Goal: Transaction & Acquisition: Purchase product/service

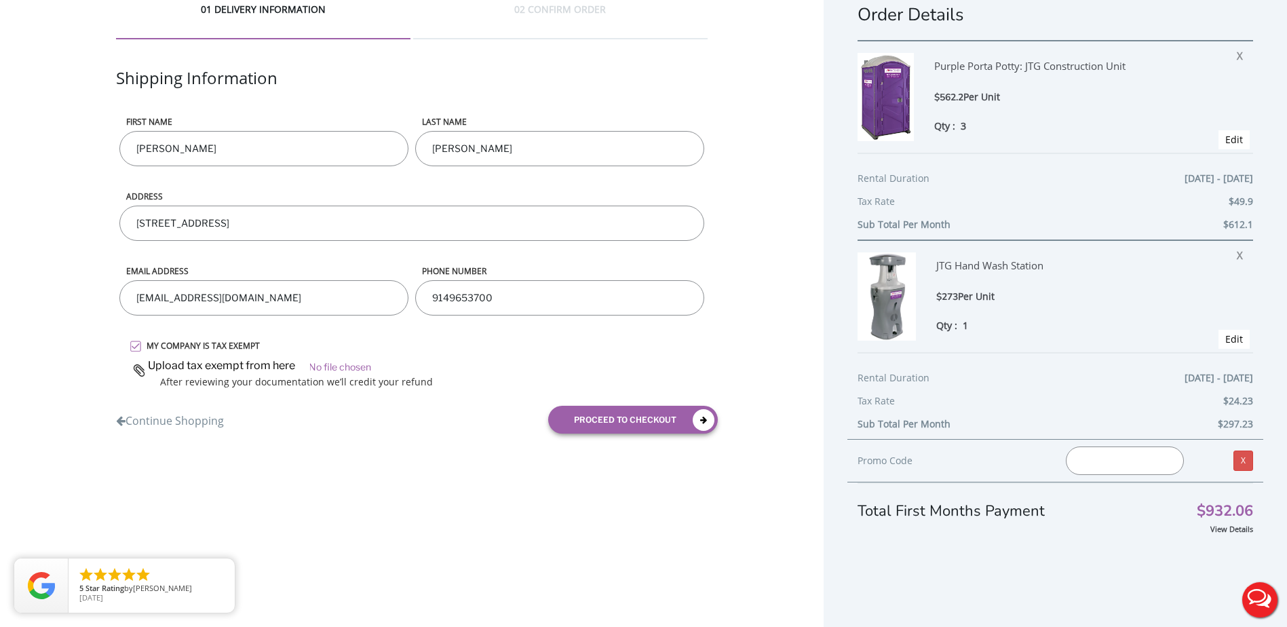
click at [1219, 341] on span "Edit" at bounding box center [1234, 339] width 31 height 19
click at [1226, 340] on link "Edit" at bounding box center [1235, 339] width 18 height 13
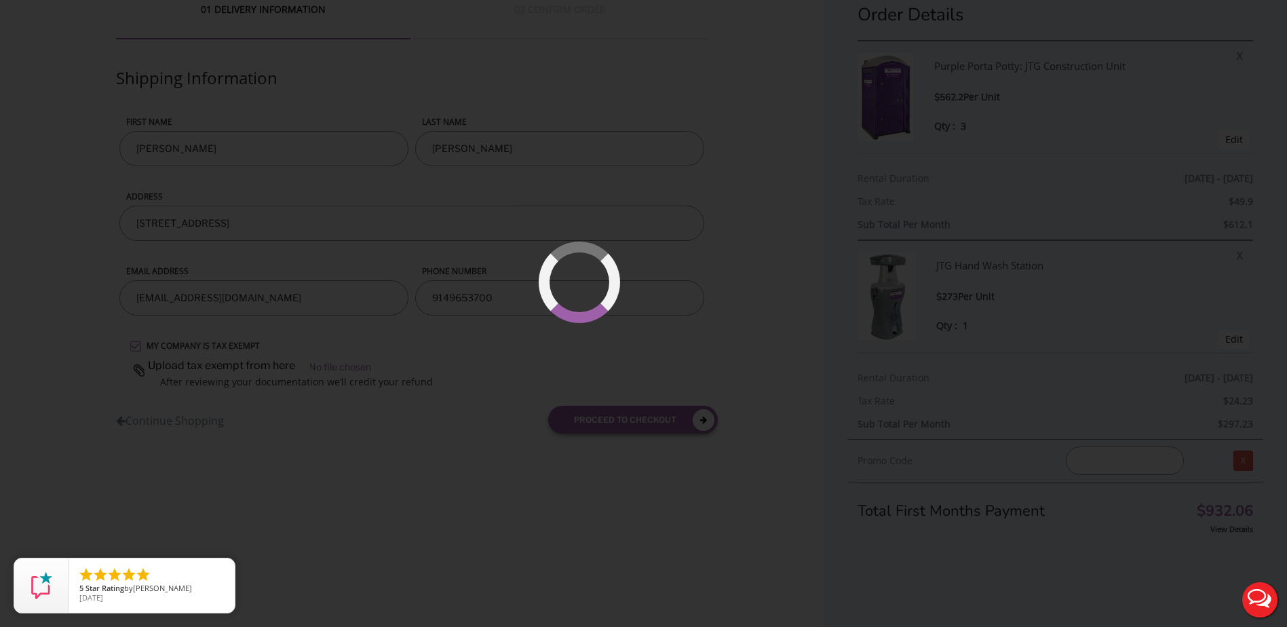
type input "null to null"
select select
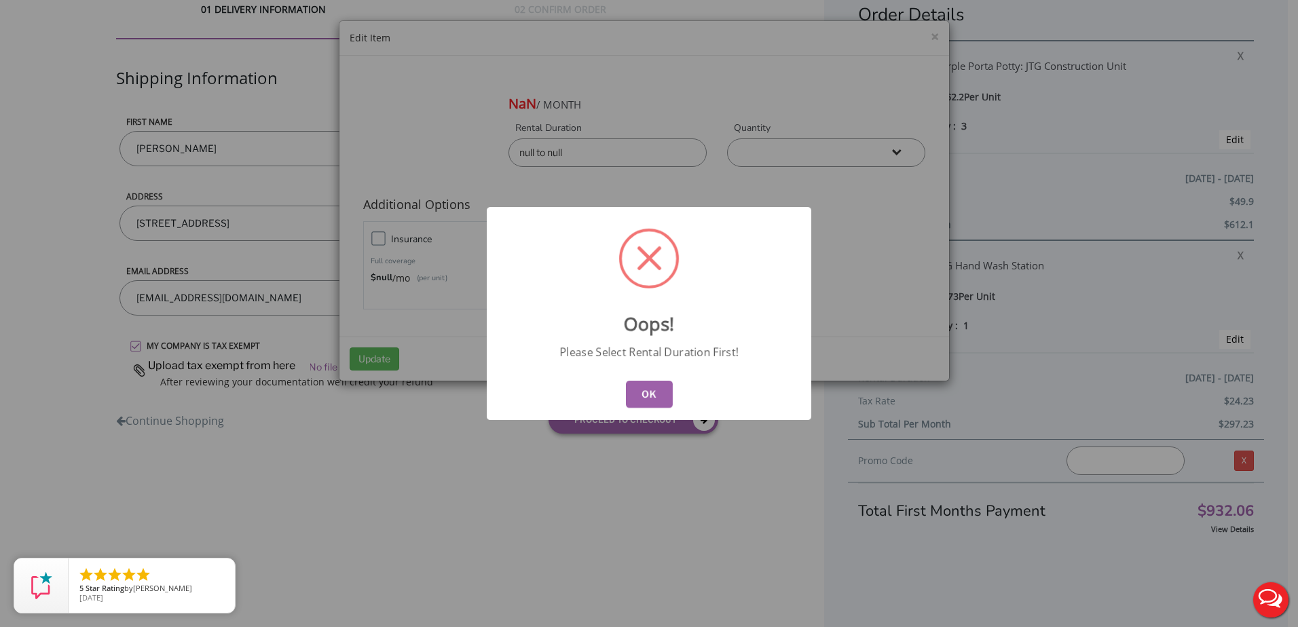
click at [651, 388] on button "OK" at bounding box center [649, 394] width 47 height 27
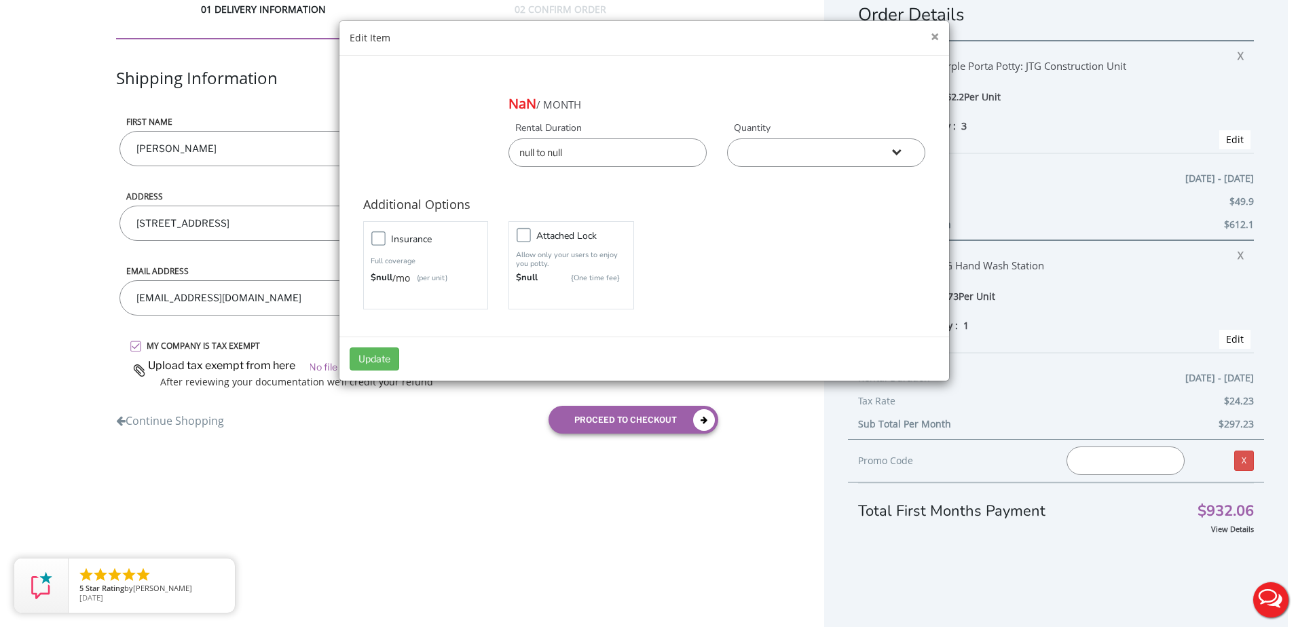
click at [931, 41] on button "×" at bounding box center [934, 37] width 8 height 14
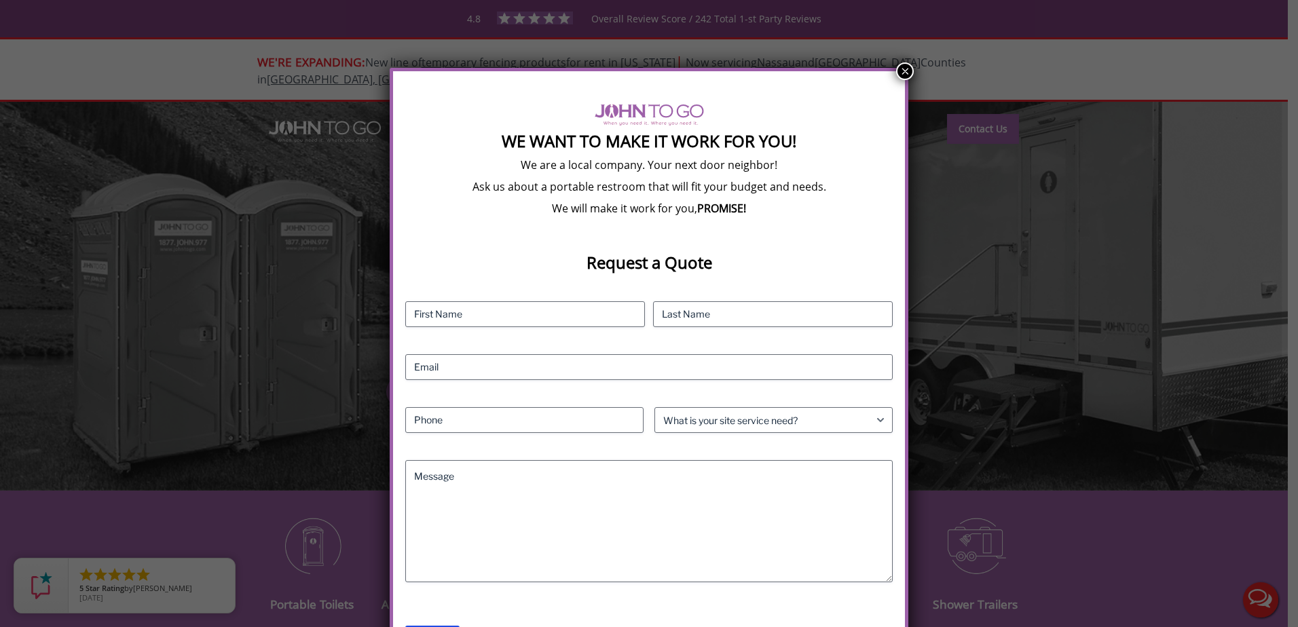
click at [903, 69] on button "×" at bounding box center [905, 71] width 18 height 18
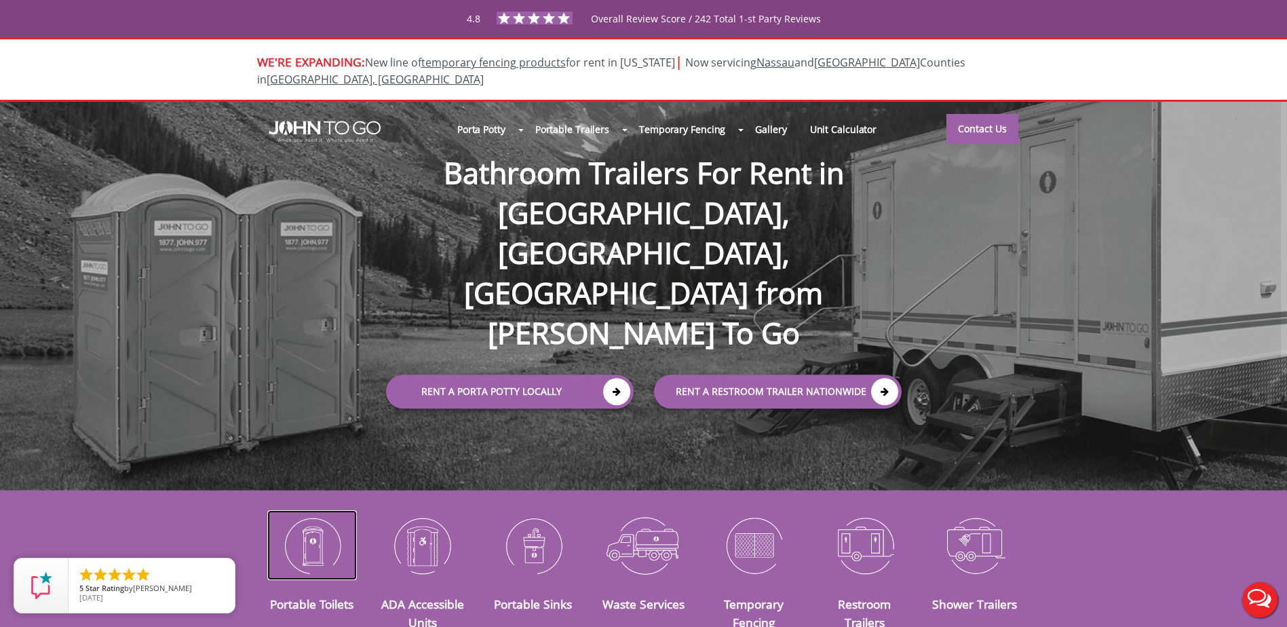
click at [313, 531] on img at bounding box center [312, 545] width 90 height 71
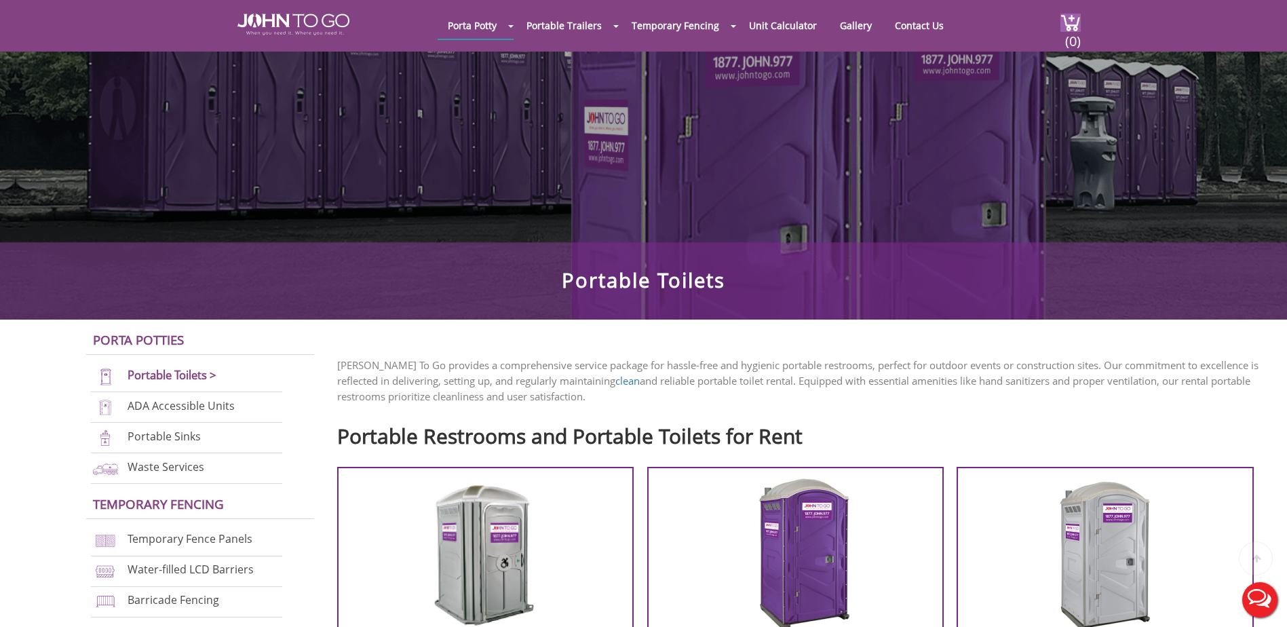
scroll to position [339, 0]
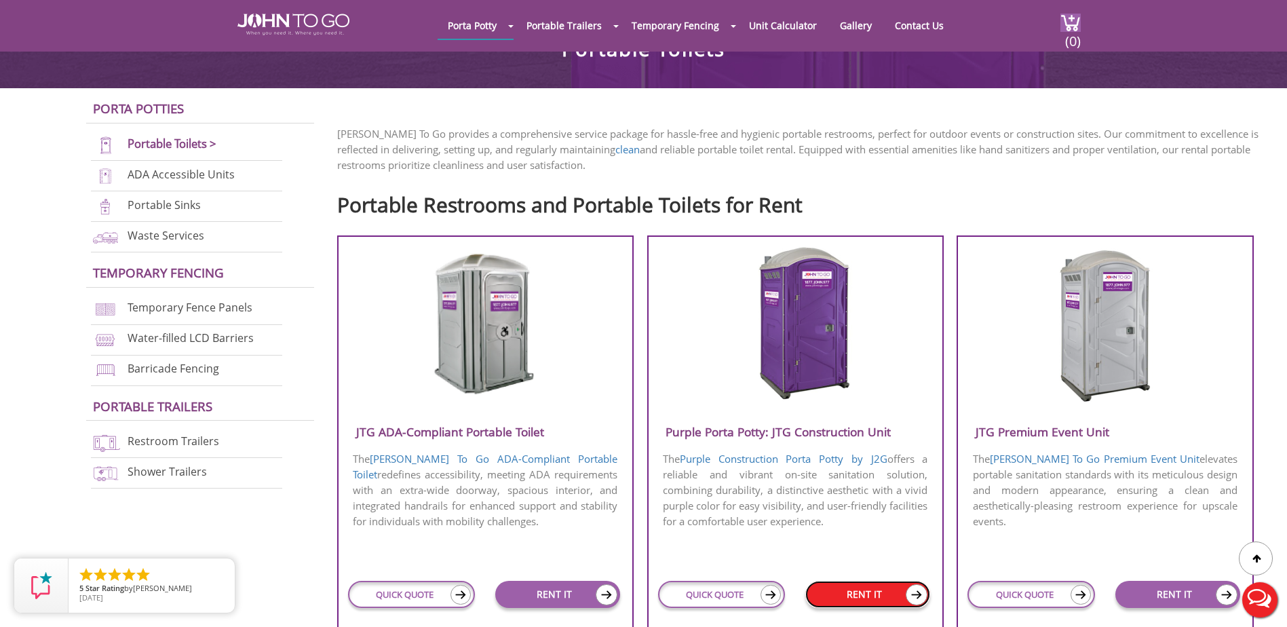
click at [845, 594] on link "RENT IT" at bounding box center [868, 594] width 125 height 27
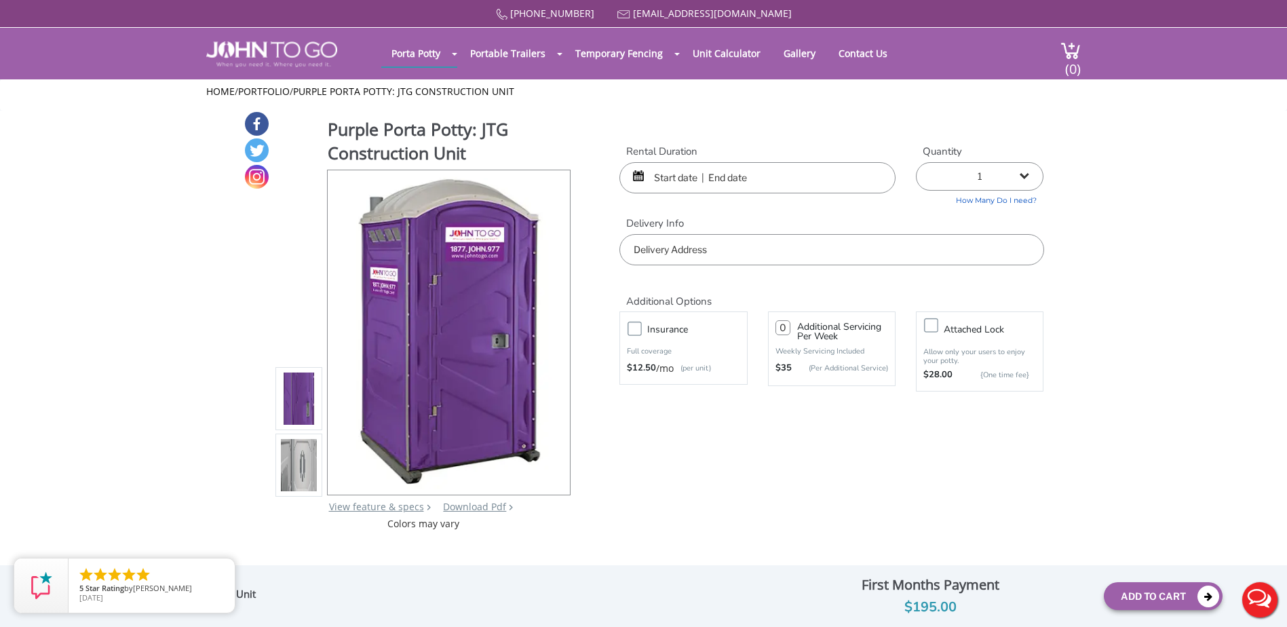
click at [656, 173] on input "text" at bounding box center [758, 177] width 276 height 31
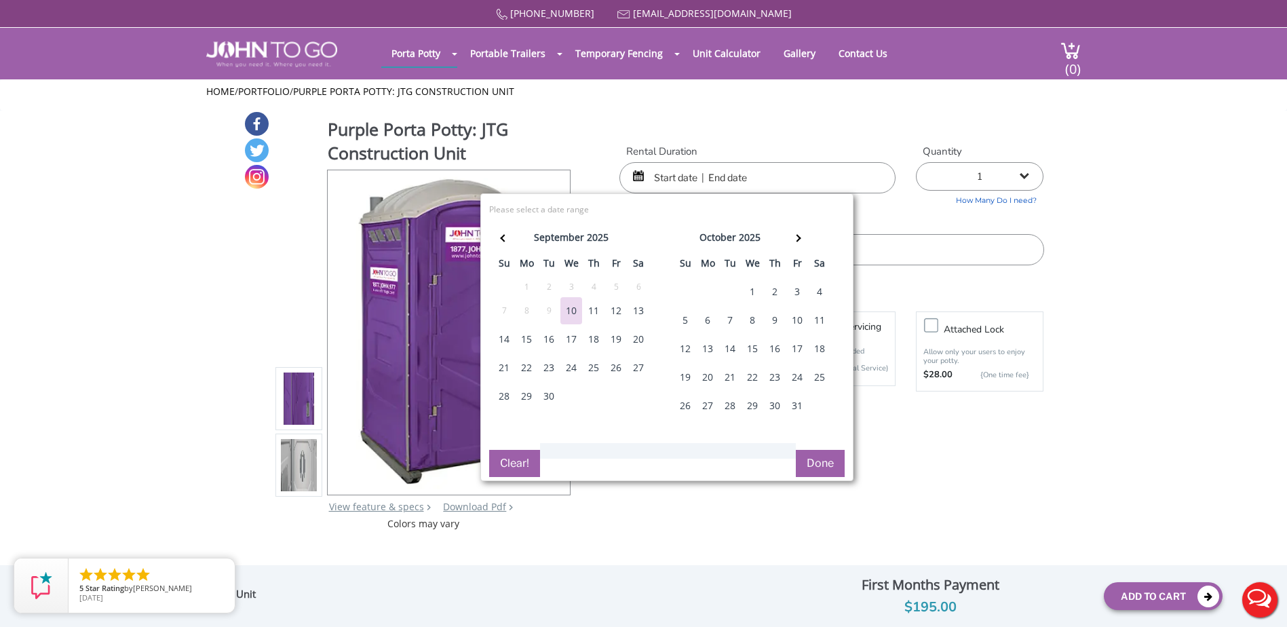
click at [821, 288] on div "4" at bounding box center [820, 291] width 22 height 27
click at [820, 287] on div "4" at bounding box center [820, 291] width 22 height 27
type input "10/04/2025 to 10/04/2025"
click at [817, 460] on button "Done" at bounding box center [820, 463] width 49 height 27
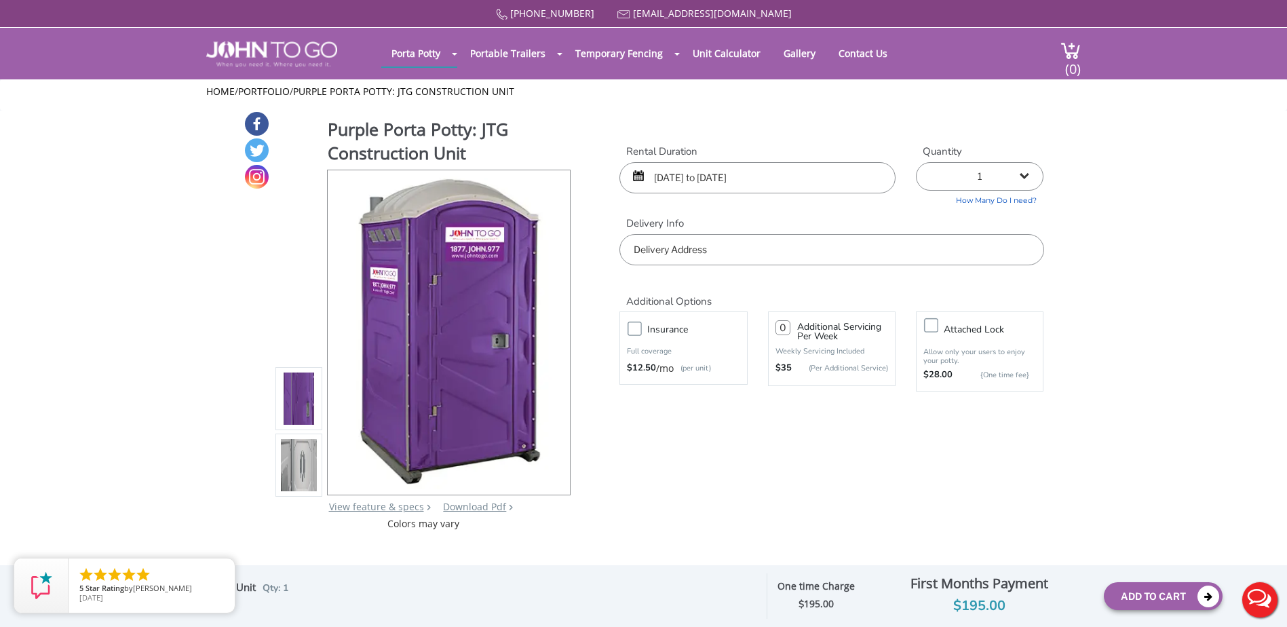
click at [959, 178] on select "1 2 (5% discount) 3 (8% discount) 4 (10% discount) 5 (12% discount) 6 (12% disc…" at bounding box center [980, 176] width 128 height 29
select select "3"
click at [916, 162] on select "1 2 (5% discount) 3 (8% discount) 4 (10% discount) 5 (12% discount) 6 (12% disc…" at bounding box center [980, 176] width 128 height 29
click at [766, 250] on input "text" at bounding box center [832, 249] width 424 height 31
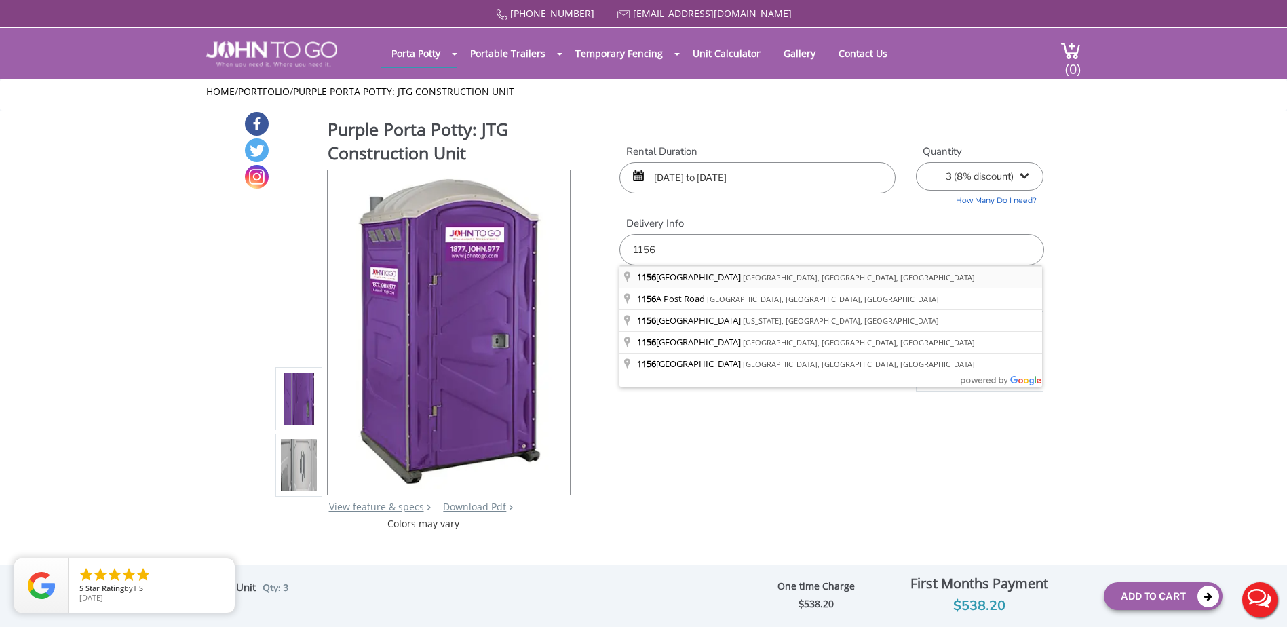
type input "[STREET_ADDRESS]"
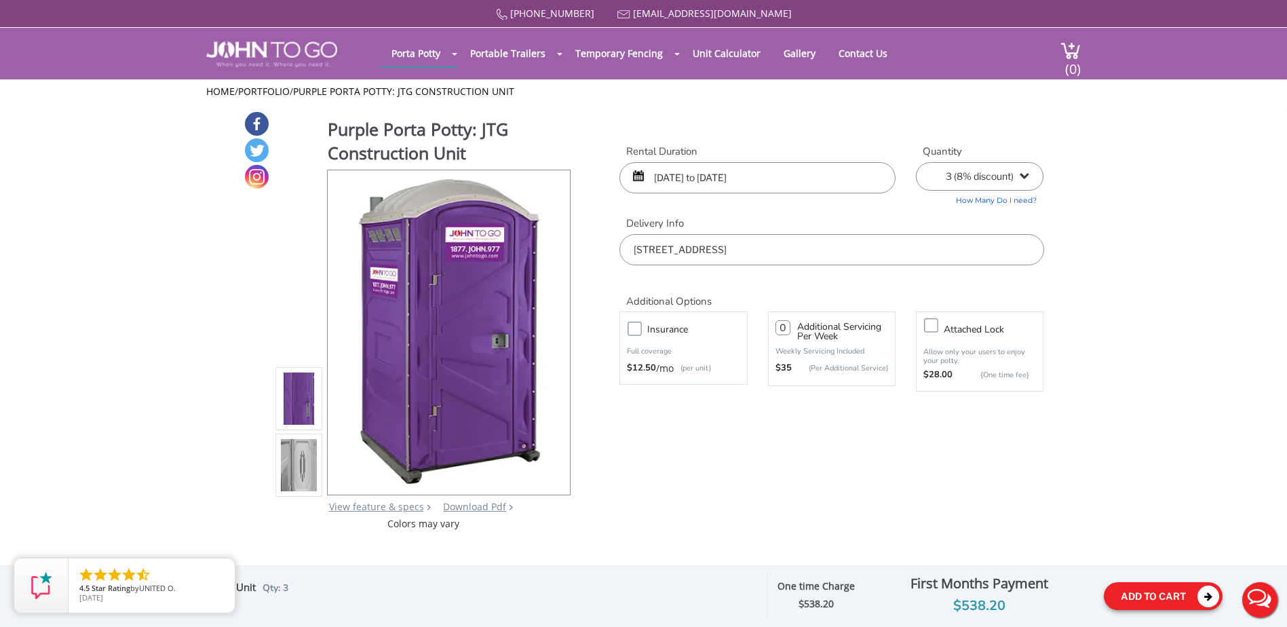
click at [1172, 599] on button "Add To Cart" at bounding box center [1163, 596] width 119 height 28
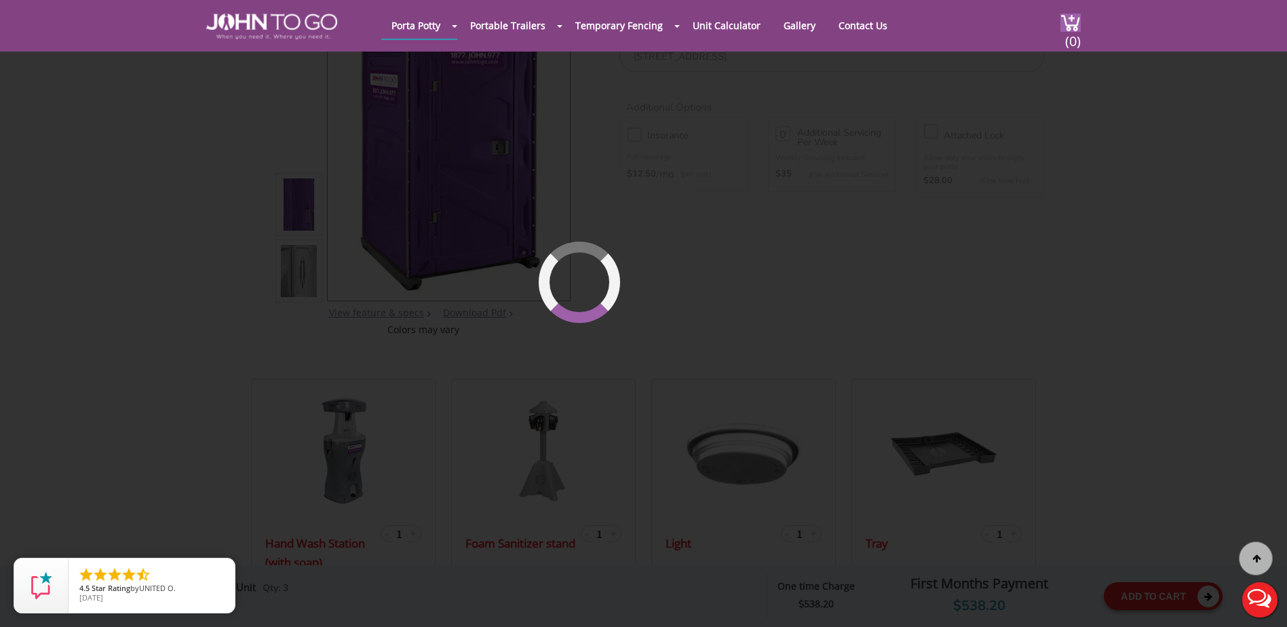
scroll to position [145, 0]
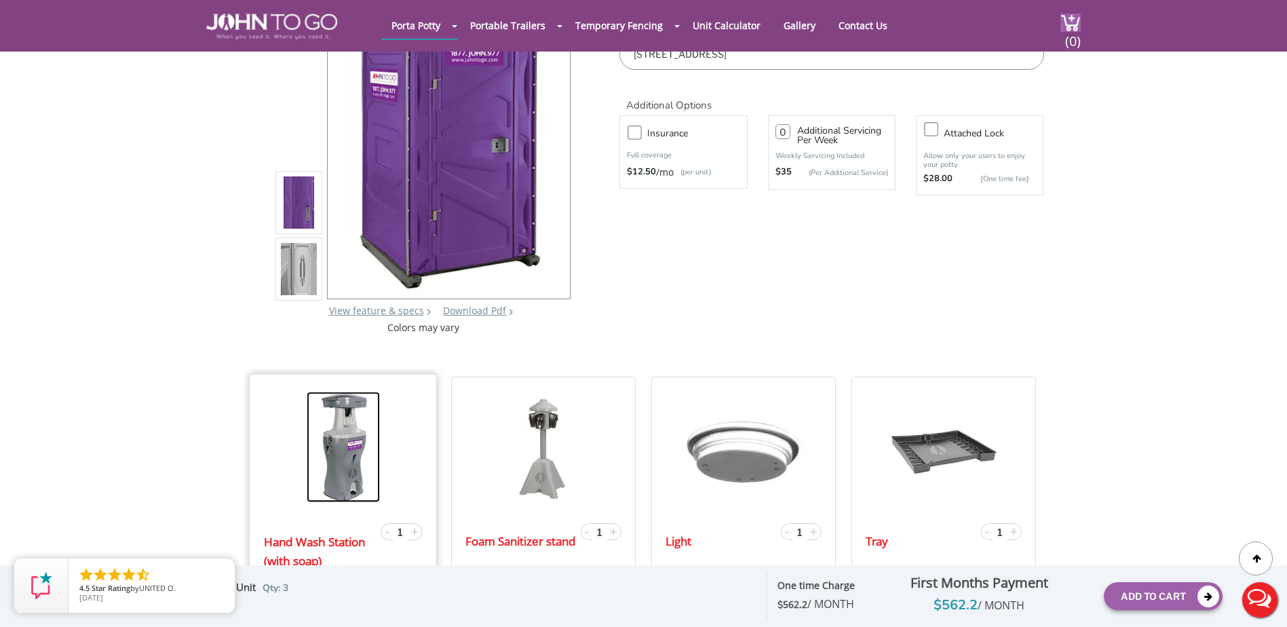
click at [338, 460] on img at bounding box center [343, 447] width 73 height 111
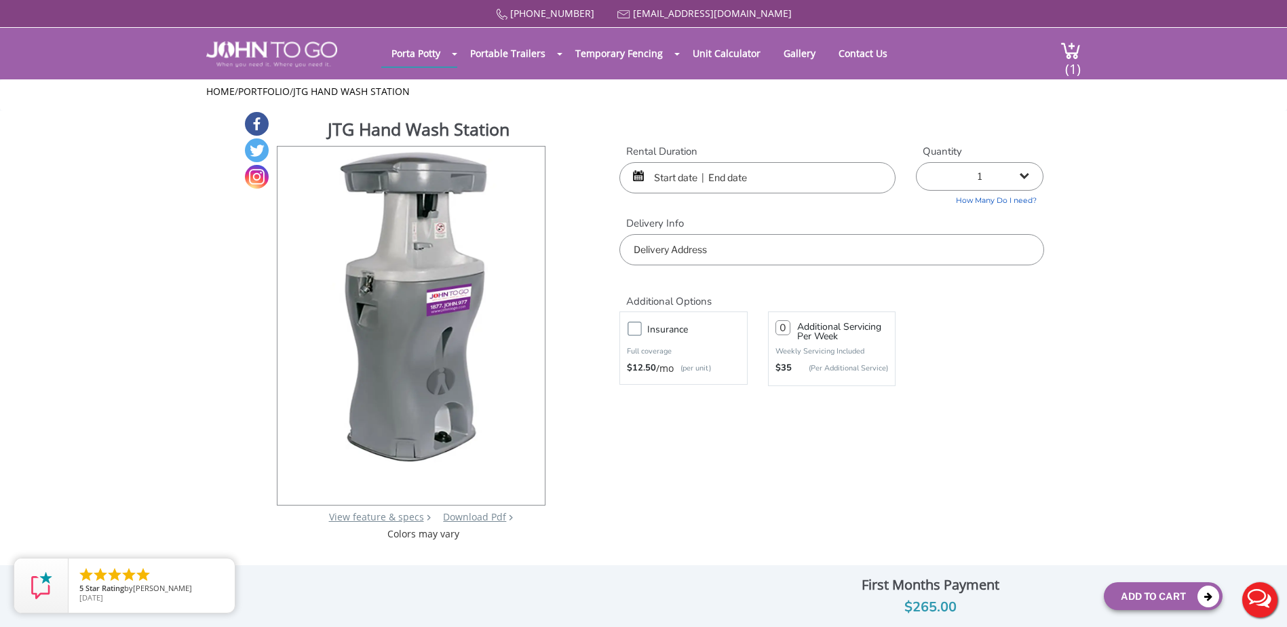
click at [661, 171] on input "text" at bounding box center [758, 177] width 276 height 31
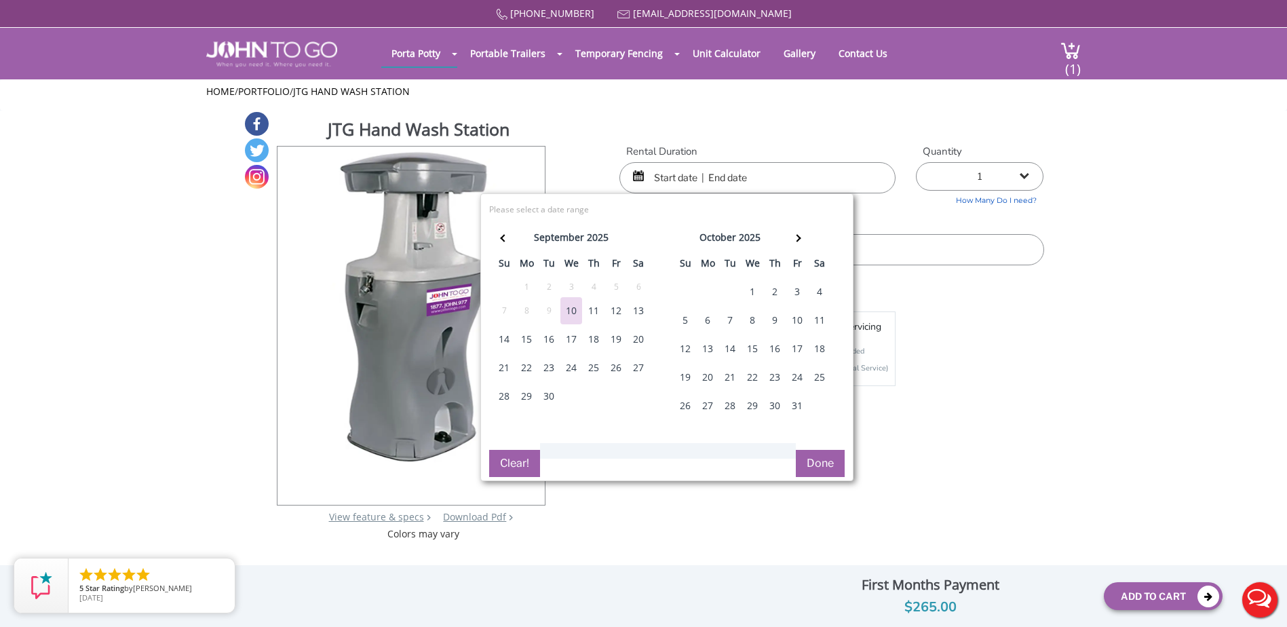
click at [817, 288] on div "4" at bounding box center [820, 291] width 22 height 27
click at [817, 289] on div "4" at bounding box center [820, 291] width 22 height 27
type input "[DATE] to [DATE]"
click at [808, 470] on button "Done" at bounding box center [820, 463] width 49 height 27
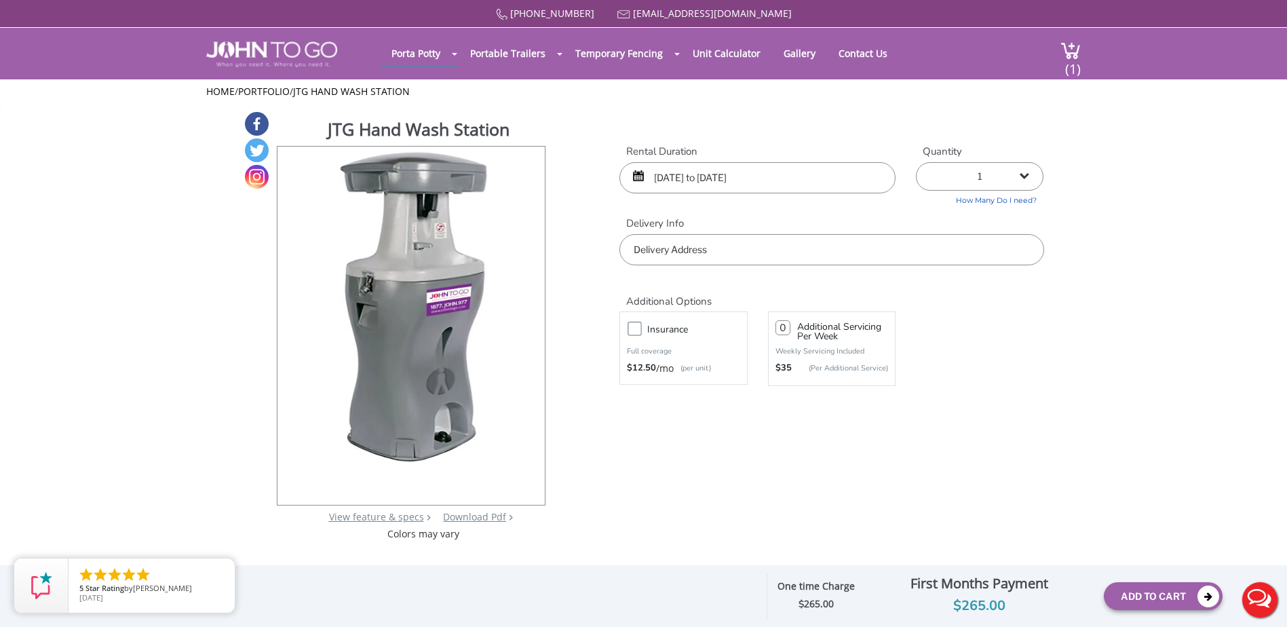
click at [948, 166] on select "1 2 (5% discount) 3 (8% discount) 4 (10% discount) 5 (12% discount) 6 (12% disc…" at bounding box center [980, 176] width 128 height 29
select select "2"
click at [916, 162] on select "1 2 (5% discount) 3 (8% discount) 4 (10% discount) 5 (12% discount) 6 (12% disc…" at bounding box center [980, 176] width 128 height 29
click at [886, 250] on input "text" at bounding box center [832, 249] width 424 height 31
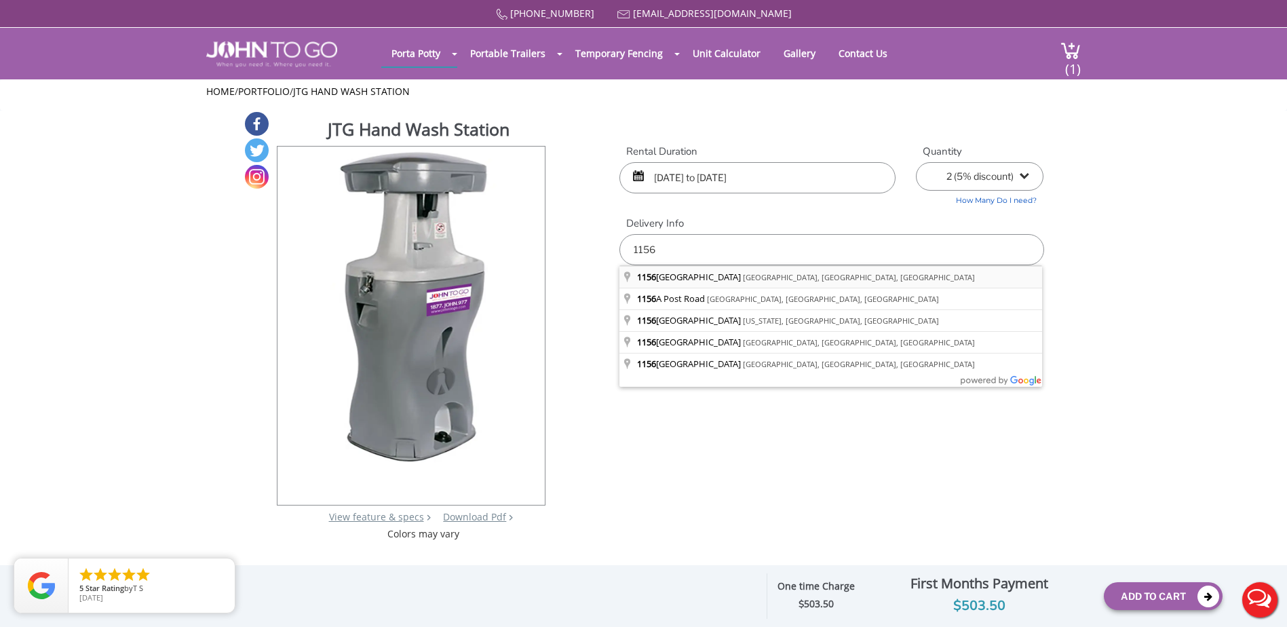
type input "[STREET_ADDRESS]"
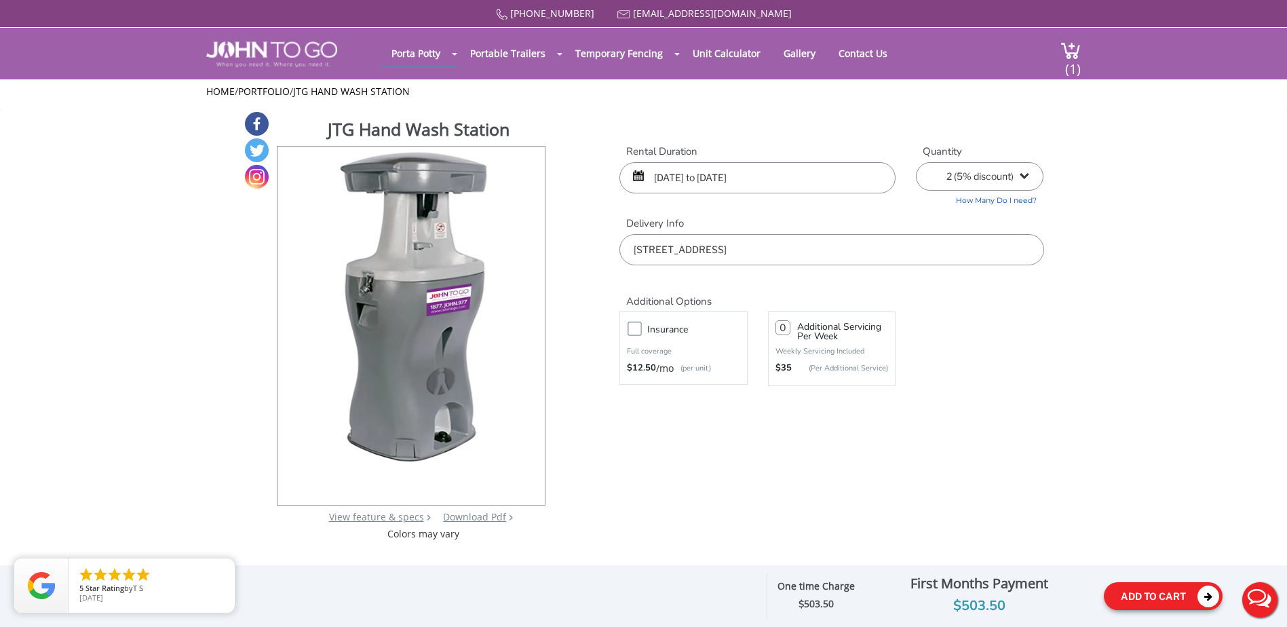
click at [1136, 597] on button "Add To Cart" at bounding box center [1163, 596] width 119 height 28
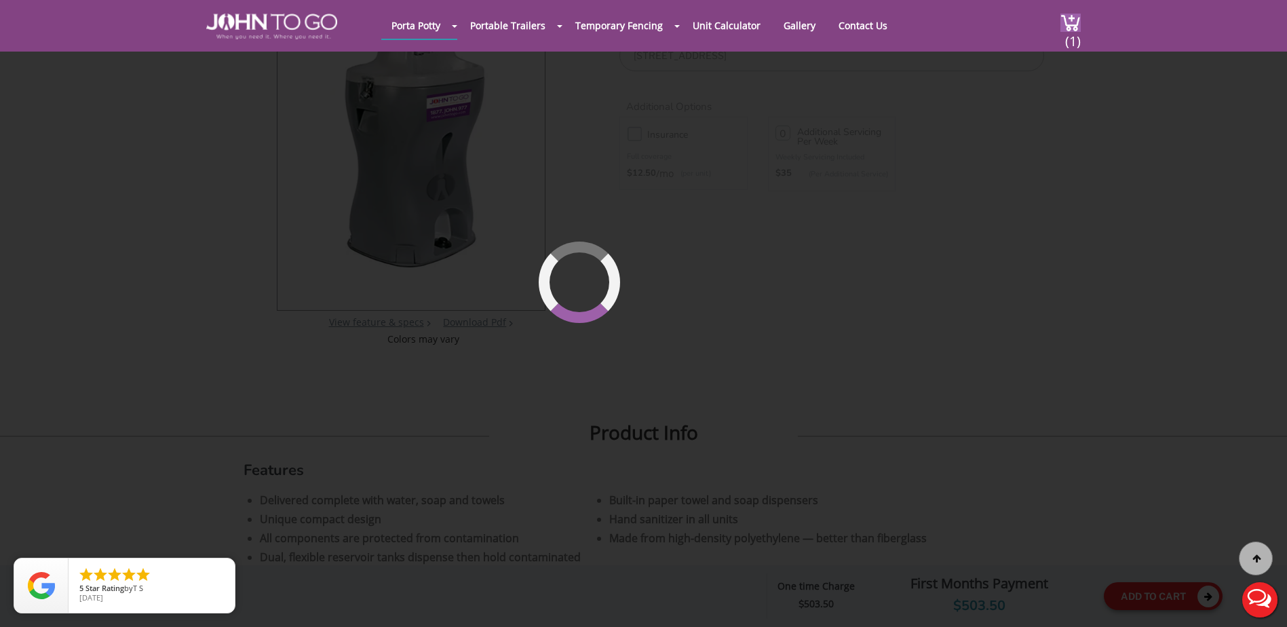
scroll to position [145, 0]
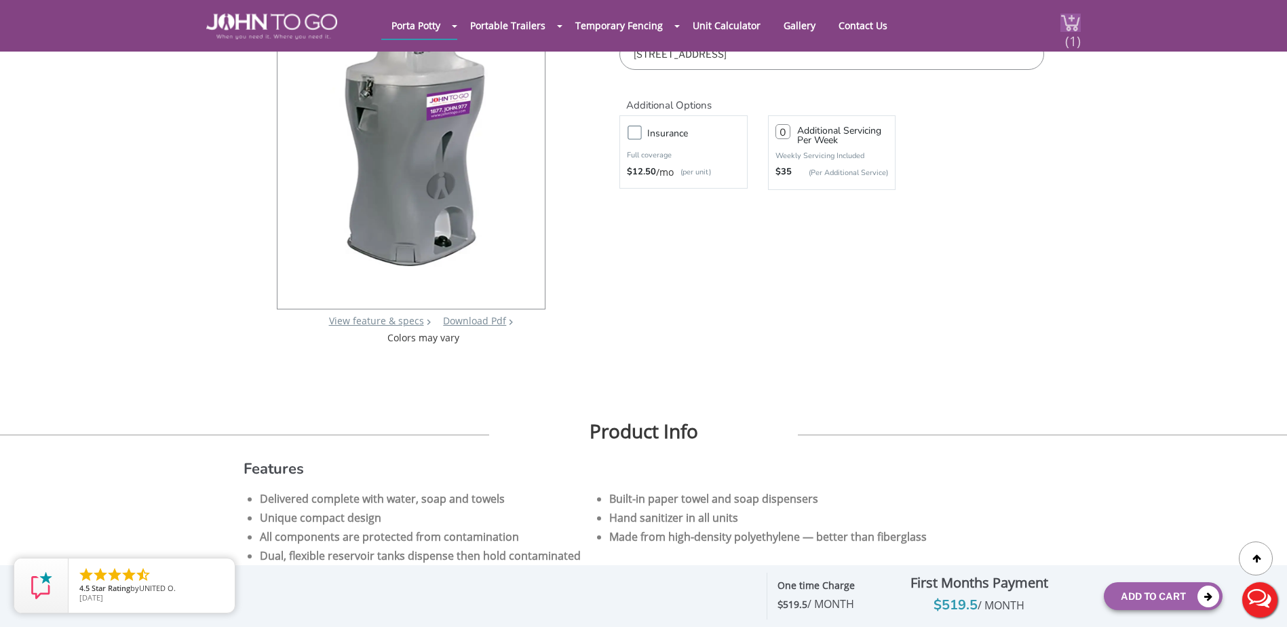
click at [1072, 29] on span "(1)" at bounding box center [1073, 35] width 16 height 29
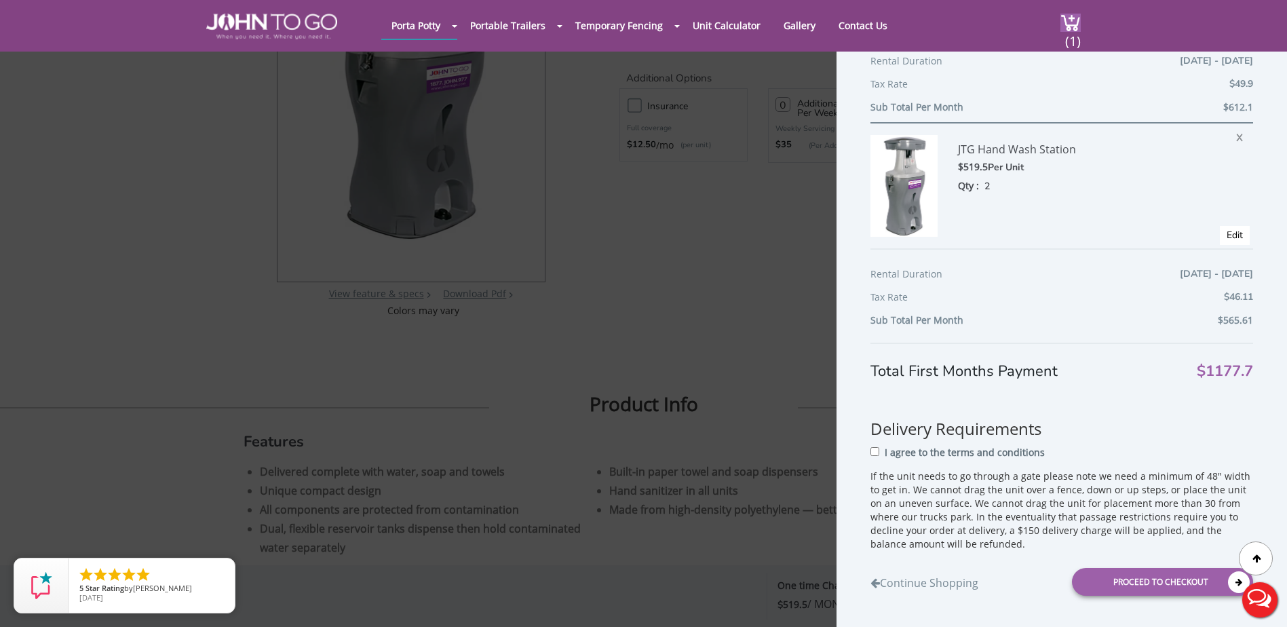
scroll to position [348, 0]
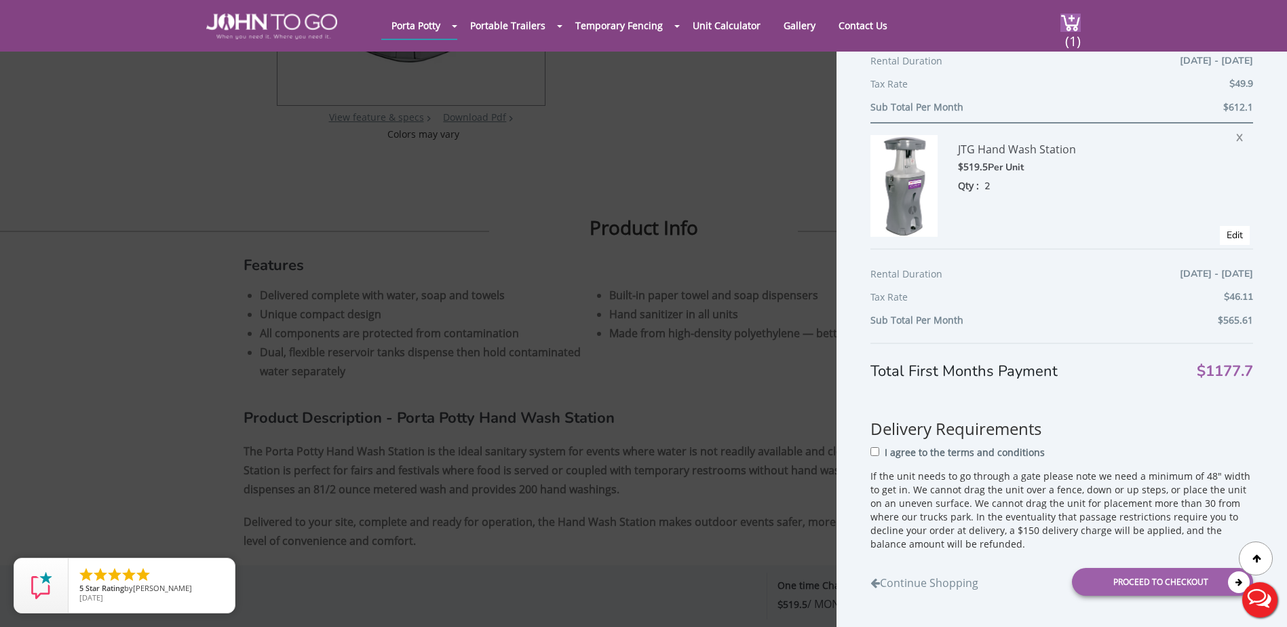
click at [662, 179] on div "Shopping Cart Purple Porta Potty: JTG Construction Unit $562.2 Per Unit Qty : 3…" at bounding box center [643, 313] width 1287 height 627
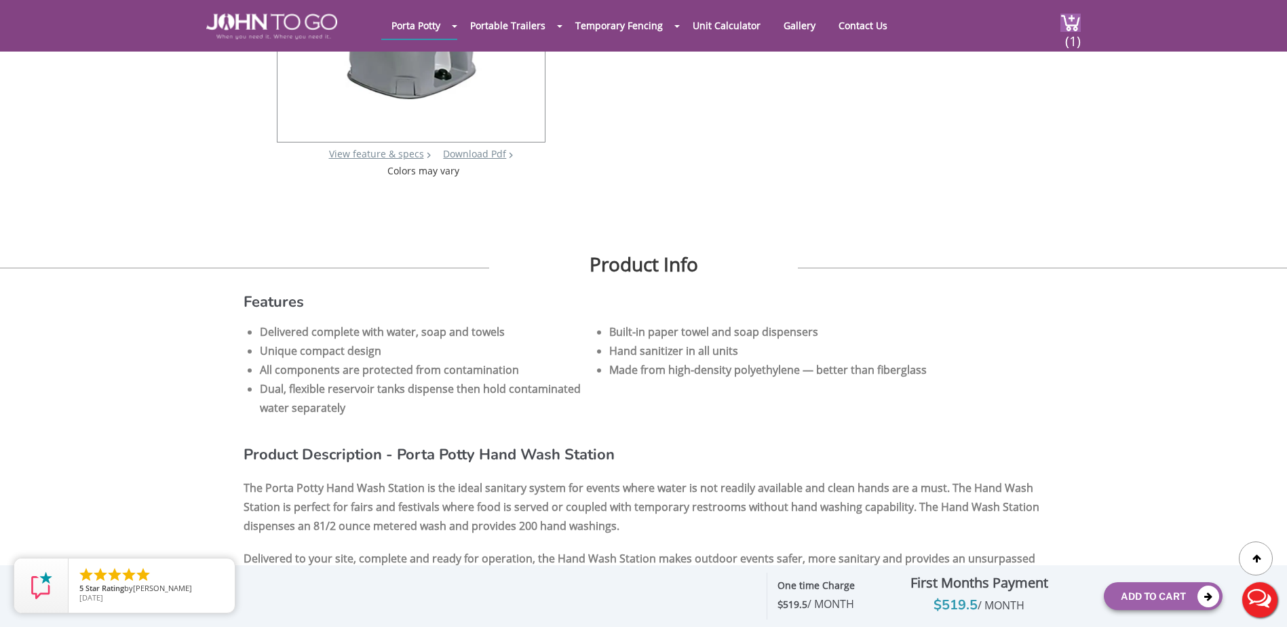
scroll to position [0, 0]
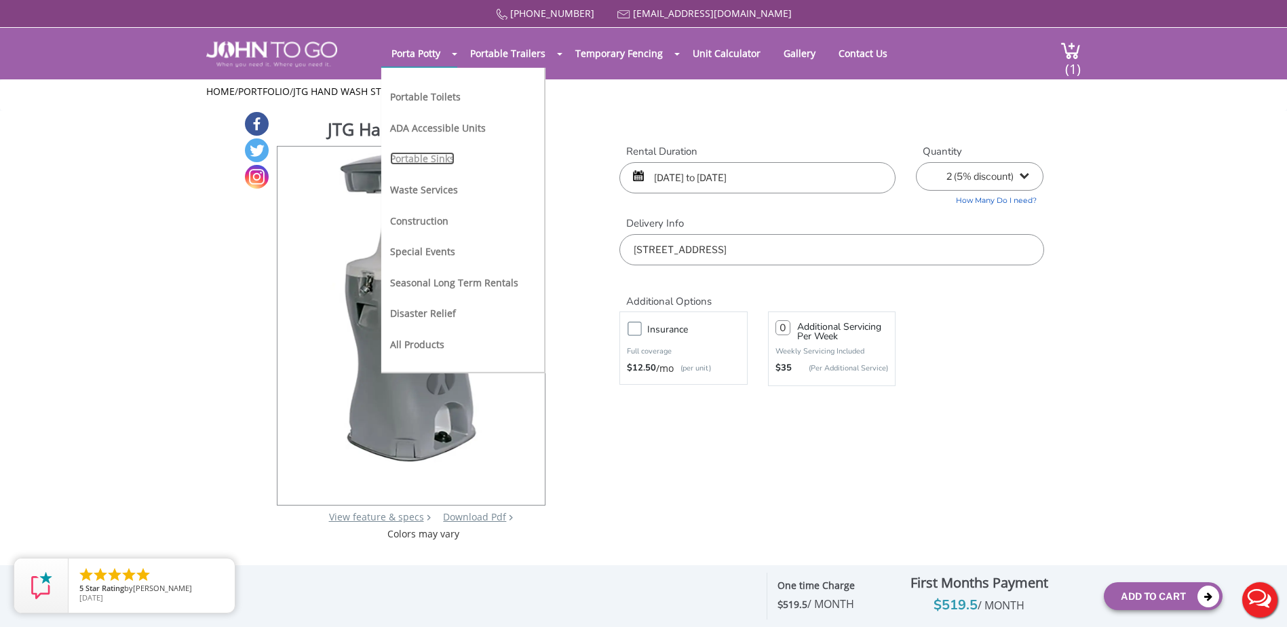
click at [436, 159] on link "Portable Sinks" at bounding box center [422, 158] width 64 height 13
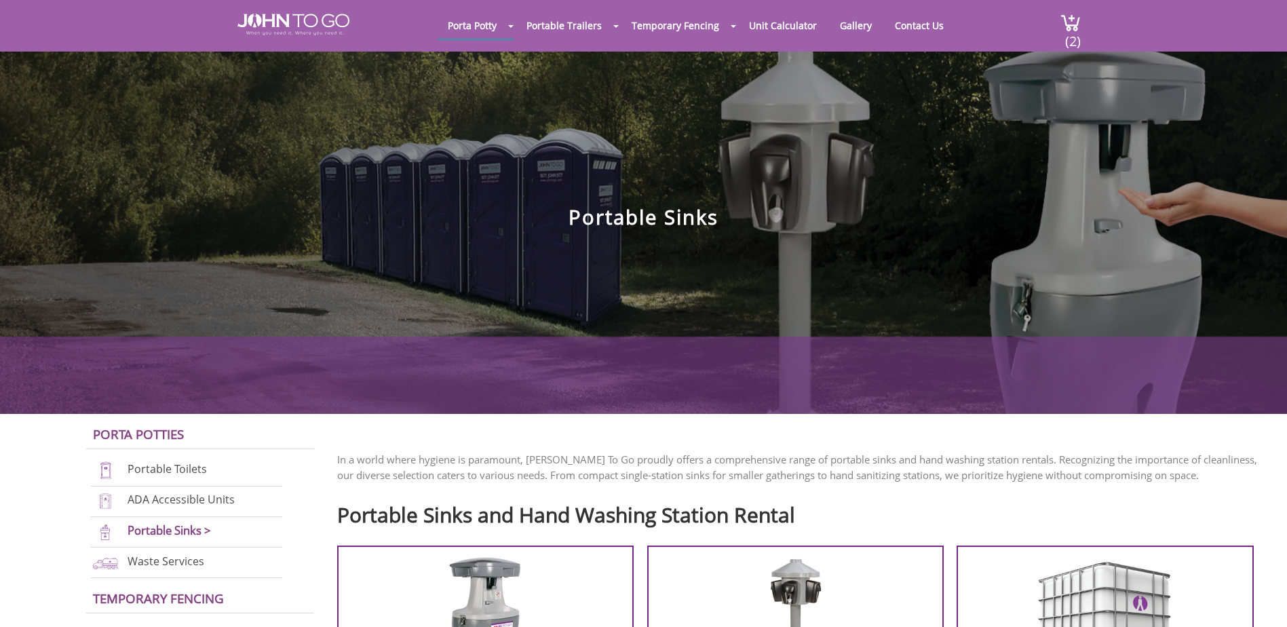
click at [428, 164] on h1 "Portable Sinks" at bounding box center [643, 146] width 1287 height 163
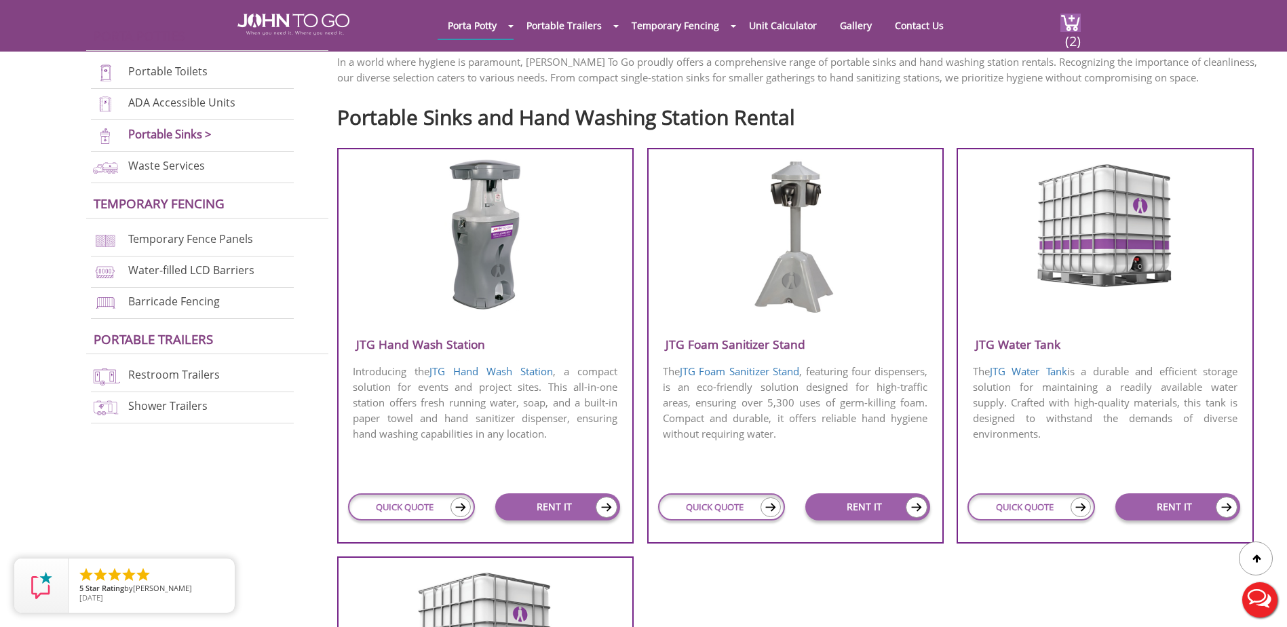
scroll to position [475, 0]
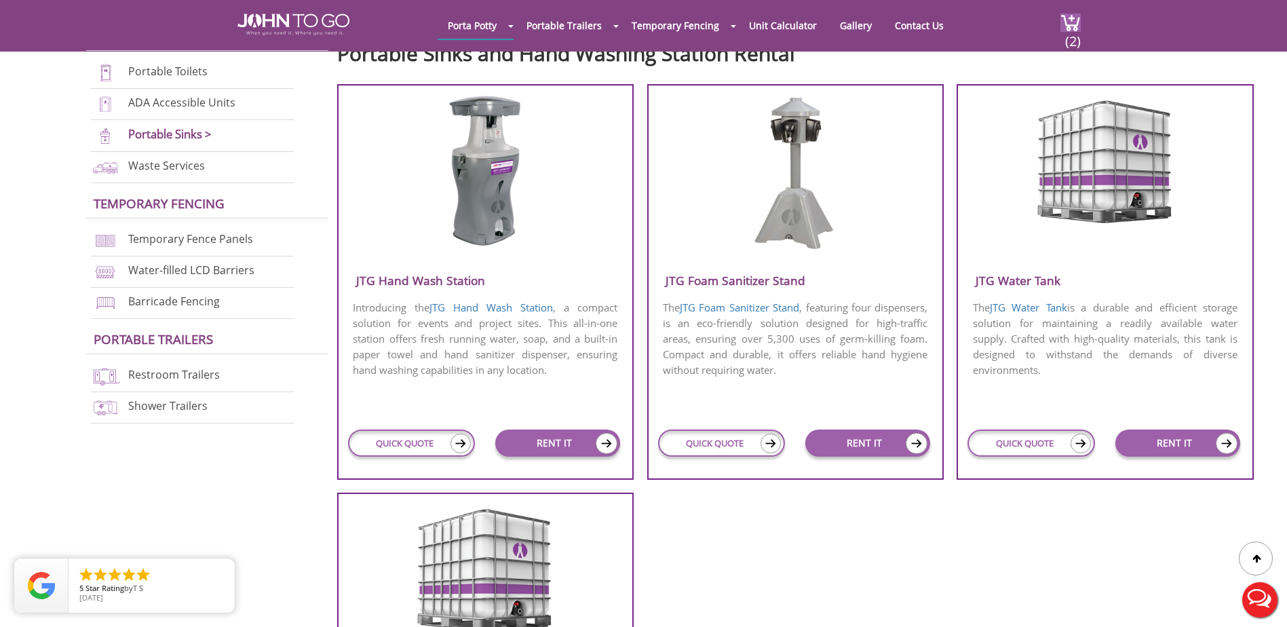
click at [493, 201] on img at bounding box center [485, 170] width 87 height 153
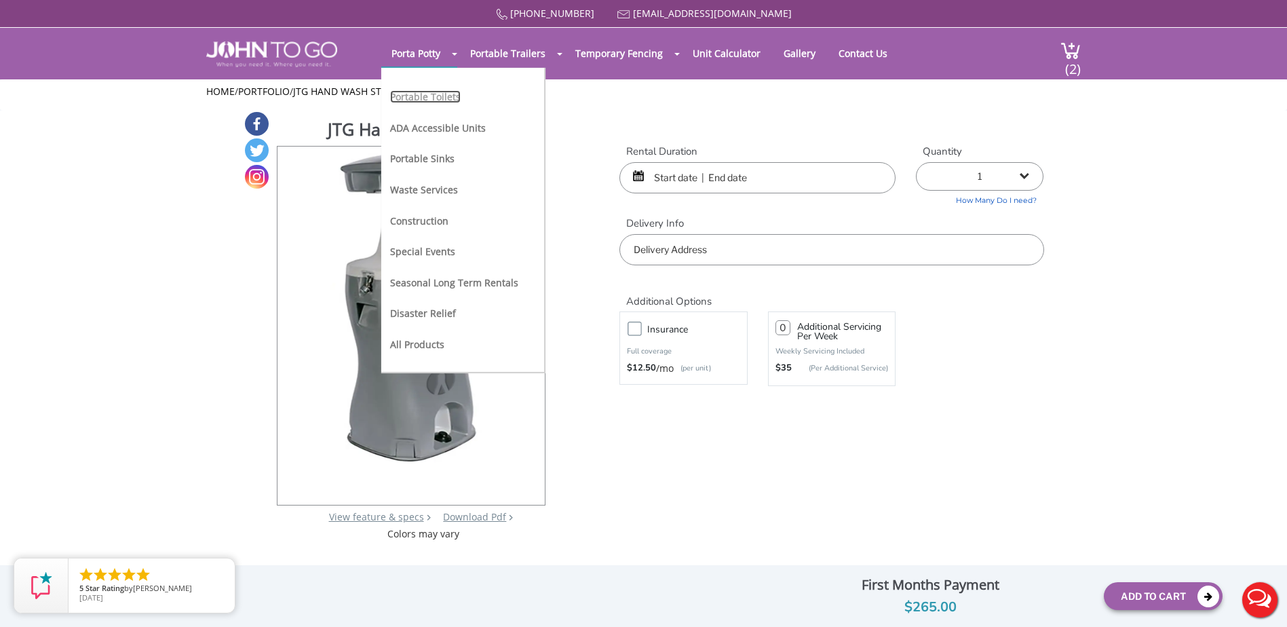
click at [440, 93] on link "Portable Toilets" at bounding box center [425, 96] width 71 height 13
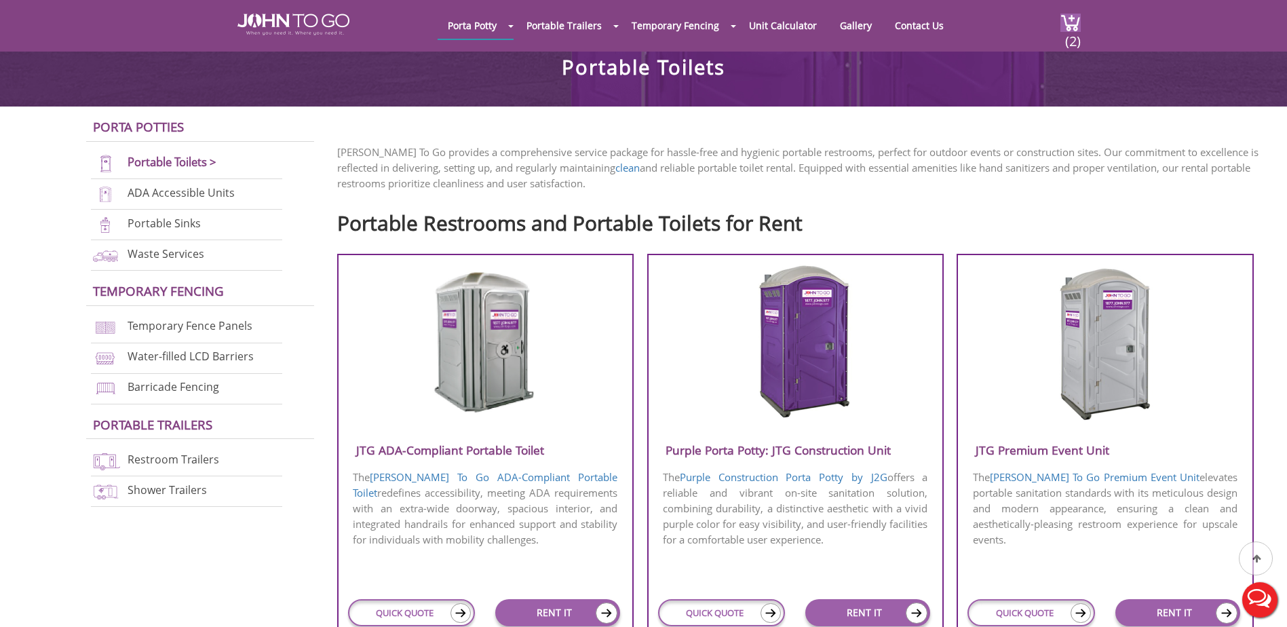
scroll to position [339, 0]
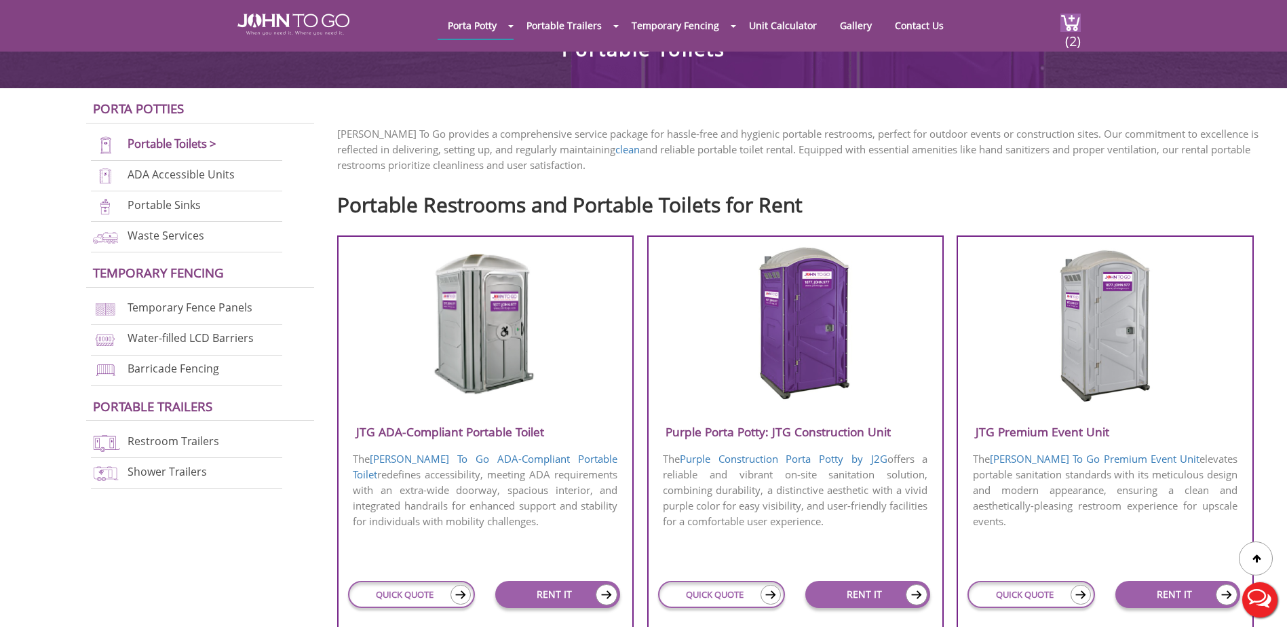
click at [797, 352] on img at bounding box center [796, 324] width 130 height 156
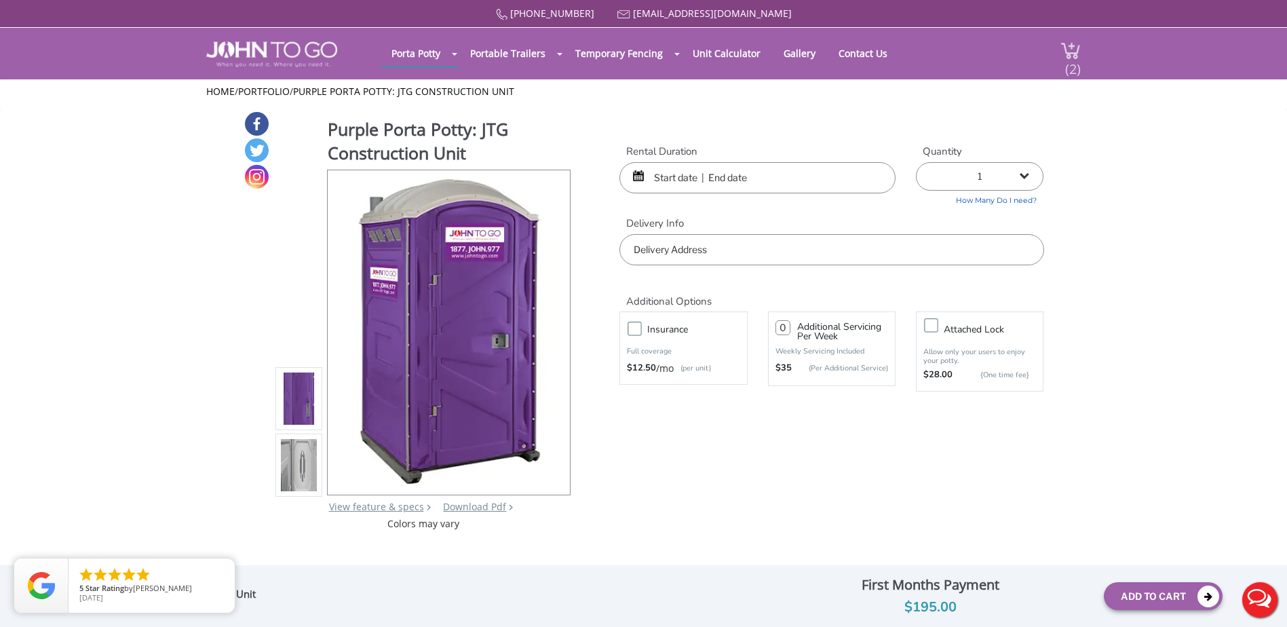
click at [1076, 57] on span "(2)" at bounding box center [1073, 63] width 16 height 29
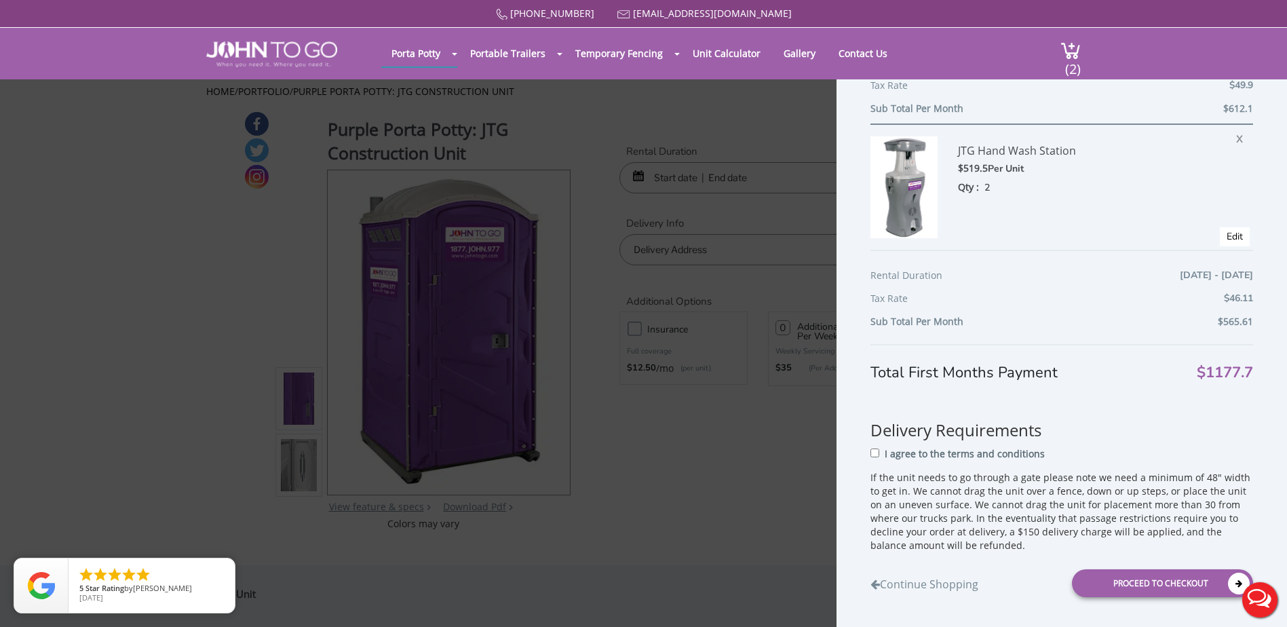
scroll to position [200, 0]
click at [1233, 234] on span "Edit" at bounding box center [1235, 235] width 30 height 19
click at [1227, 233] on link "Edit" at bounding box center [1235, 235] width 16 height 13
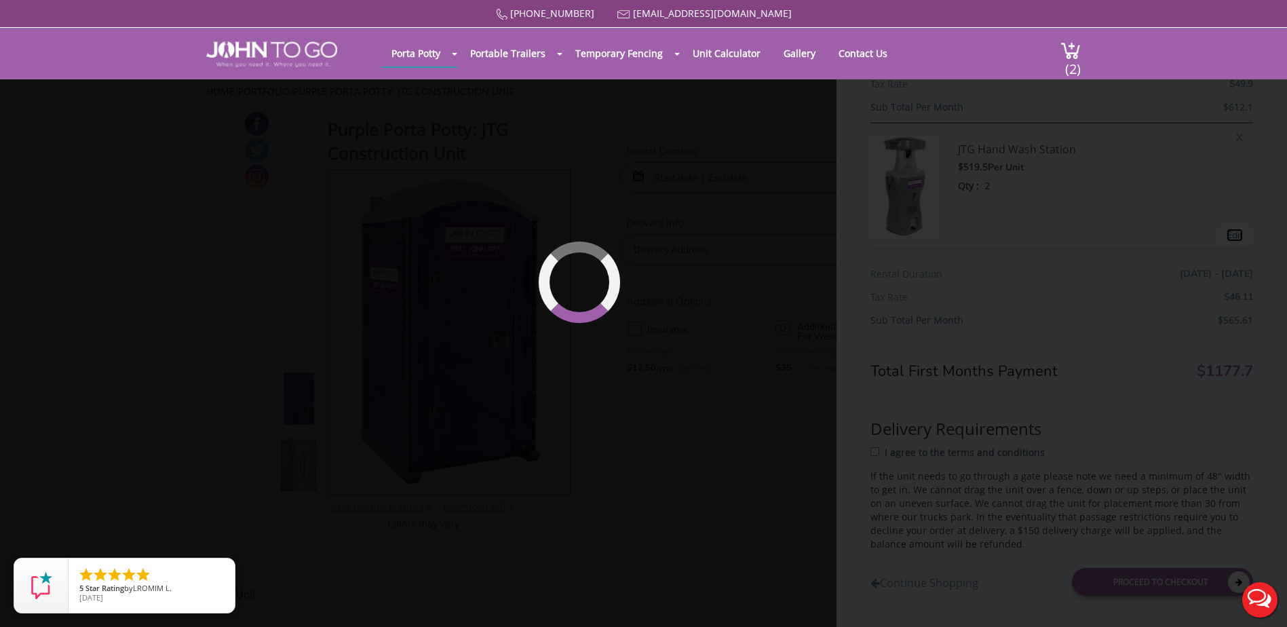
type input "10/04/2025 to 10/04/2025"
select select "2"
type input "0"
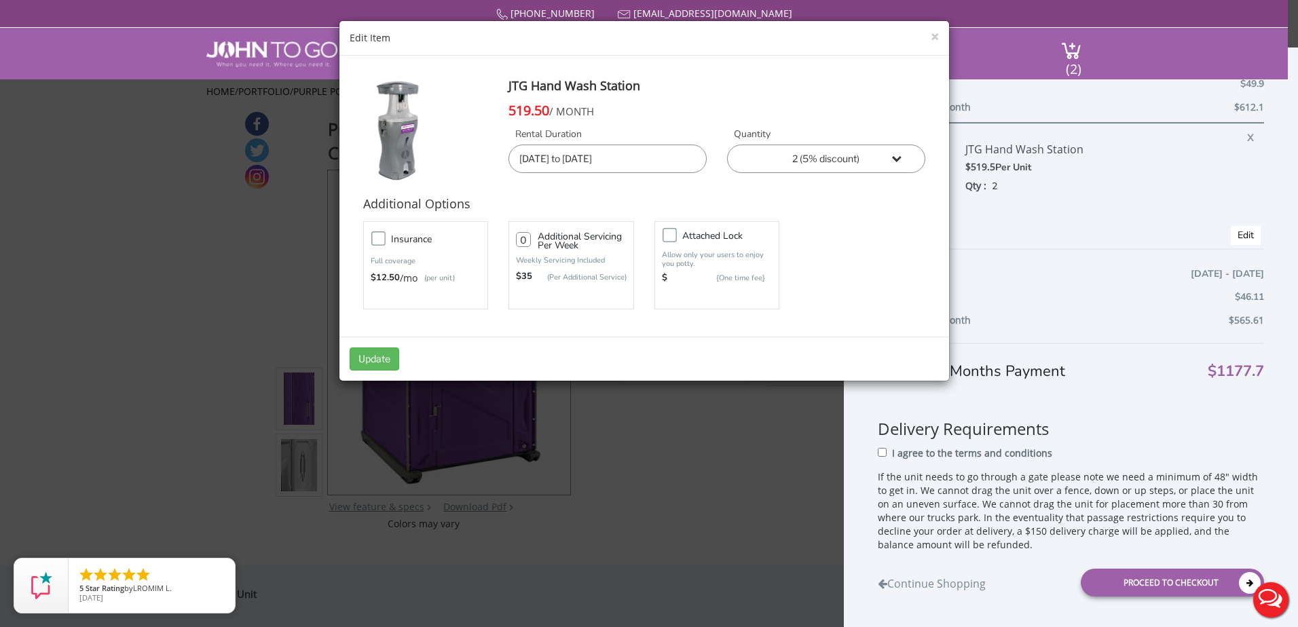
click at [835, 160] on select "1 2 (5% discount) 3 (8% discount) 4 (10% discount) 5 (12% discount) 6 (12% disc…" at bounding box center [826, 159] width 198 height 29
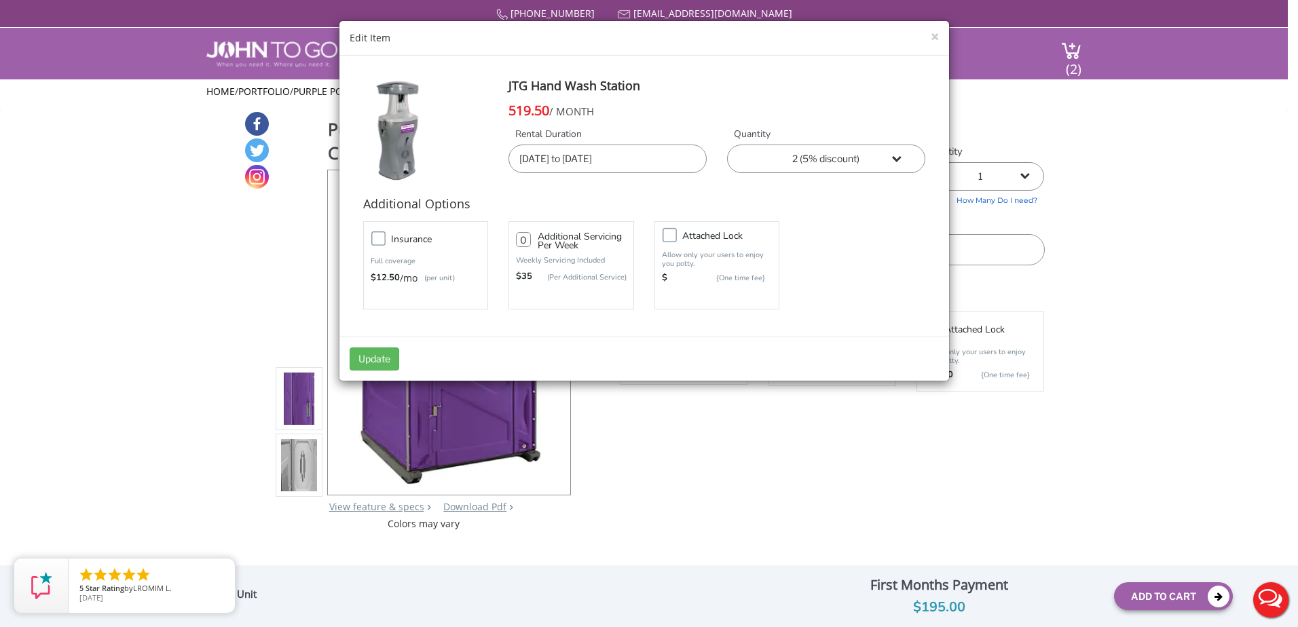
select select "1"
click at [727, 145] on select "1 2 (5% discount) 3 (8% discount) 4 (10% discount) 5 (12% discount) 6 (12% disc…" at bounding box center [826, 159] width 198 height 29
click at [381, 353] on button "Update" at bounding box center [374, 358] width 50 height 23
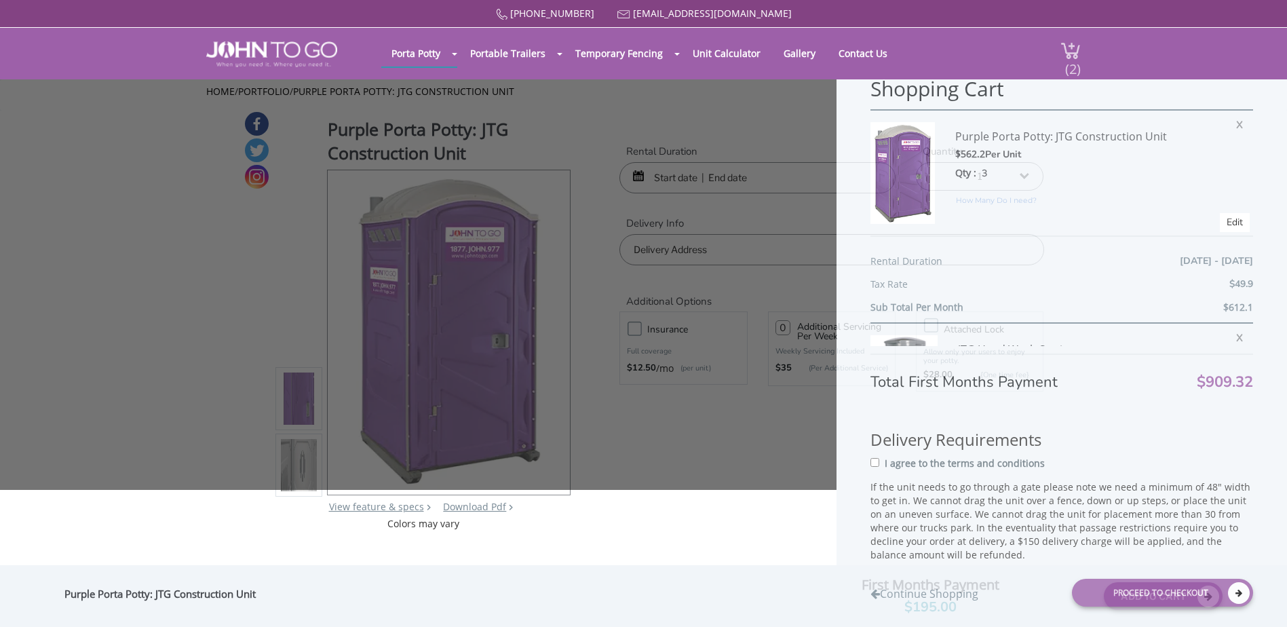
click at [1074, 64] on span "(2)" at bounding box center [1073, 63] width 16 height 29
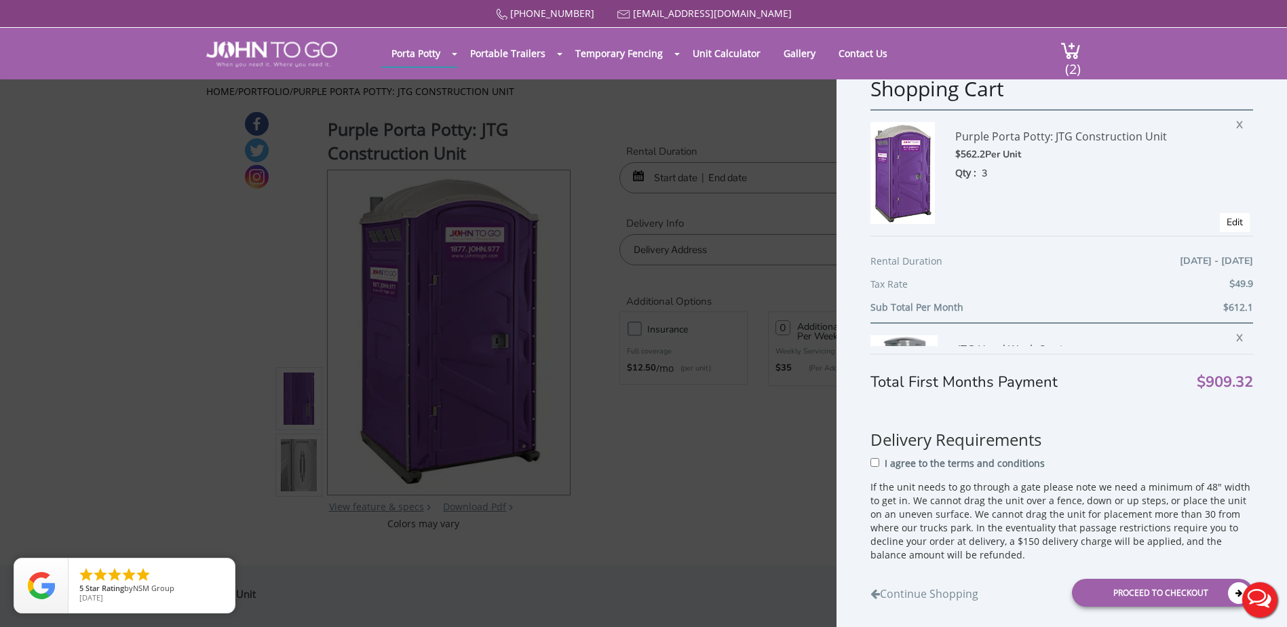
scroll to position [200, 0]
